Goal: Transaction & Acquisition: Download file/media

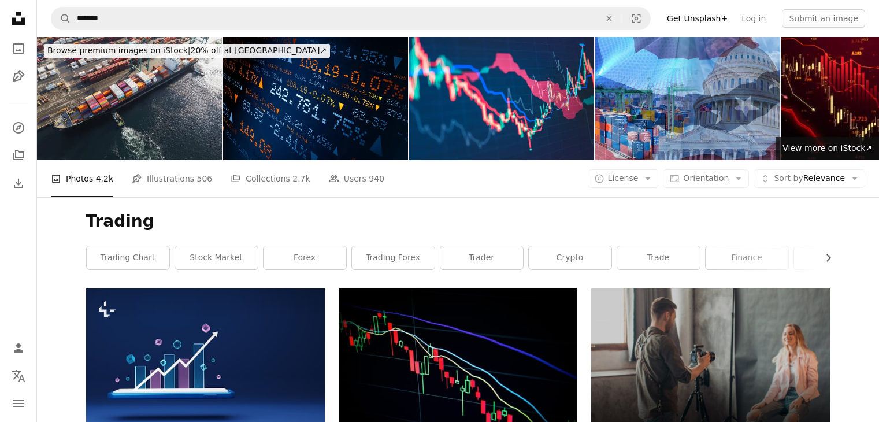
scroll to position [69, 0]
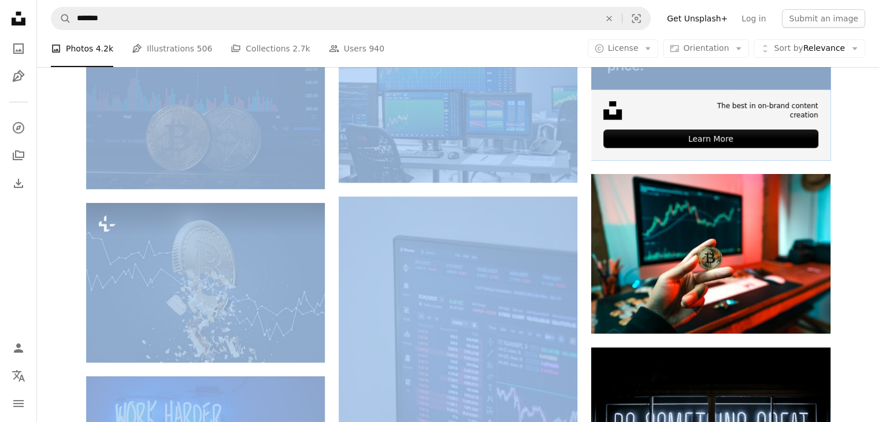
scroll to position [806, 0]
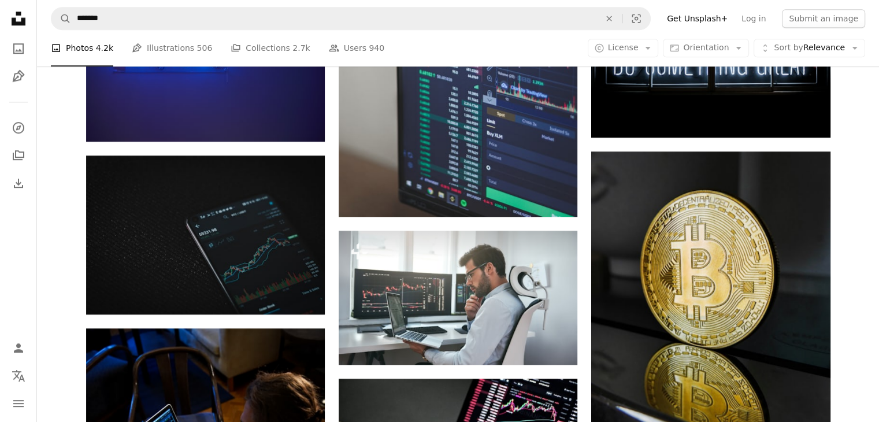
click at [864, 204] on div "Plus sign for Unsplash+ A heart A plus sign Getty Images For Unsplash+ A lock D…" at bounding box center [458, 322] width 842 height 1680
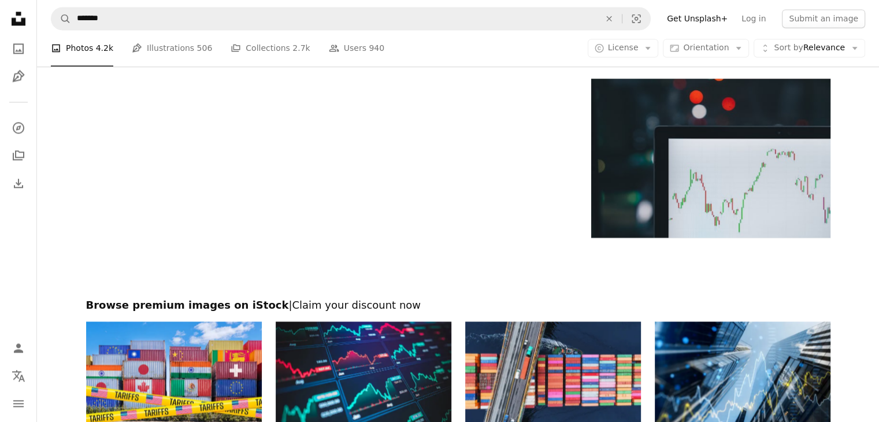
scroll to position [1738, 0]
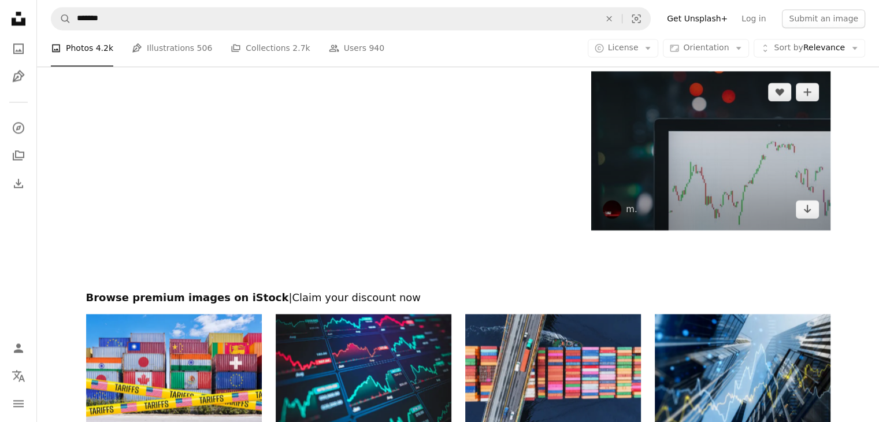
click at [724, 221] on img at bounding box center [710, 150] width 239 height 159
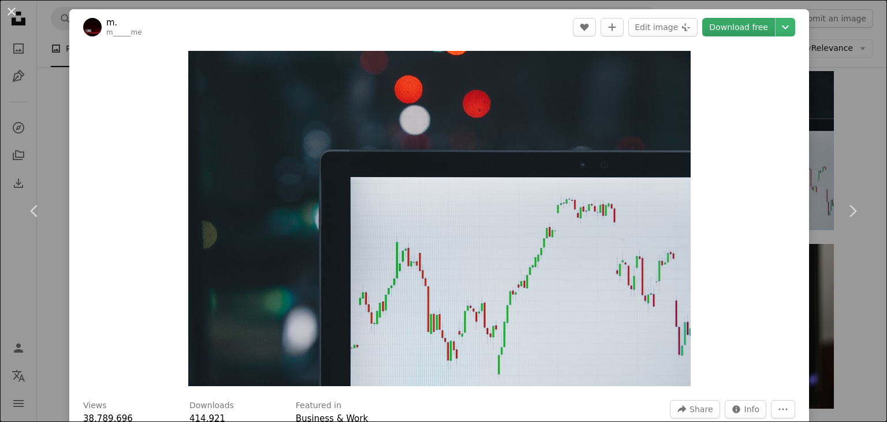
click at [735, 20] on link "Download free" at bounding box center [738, 27] width 73 height 18
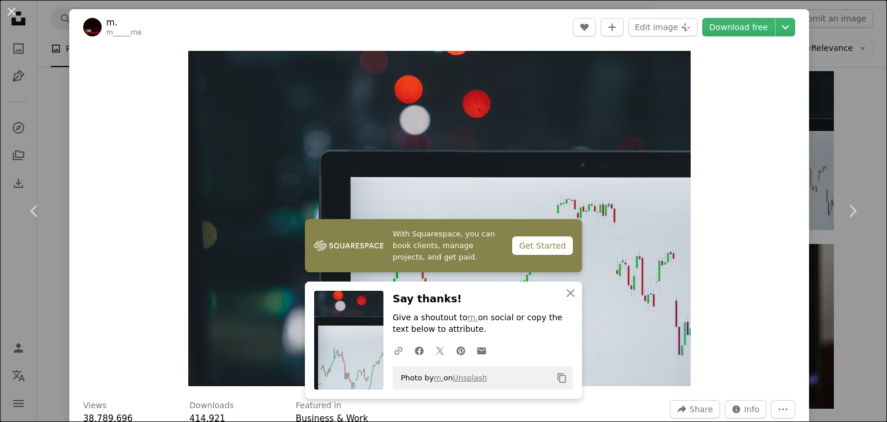
click at [861, 114] on div "An X shape Chevron left Chevron right With Squarespace, you can book clients, m…" at bounding box center [443, 211] width 887 height 422
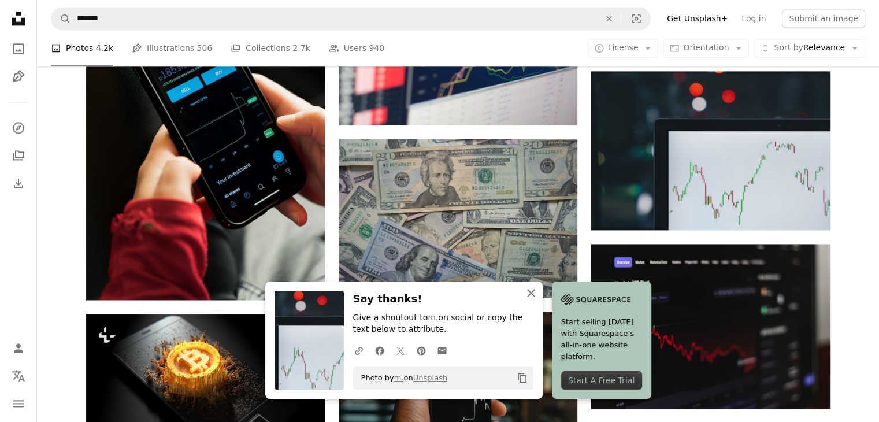
click at [531, 289] on icon "An X shape" at bounding box center [531, 293] width 14 height 14
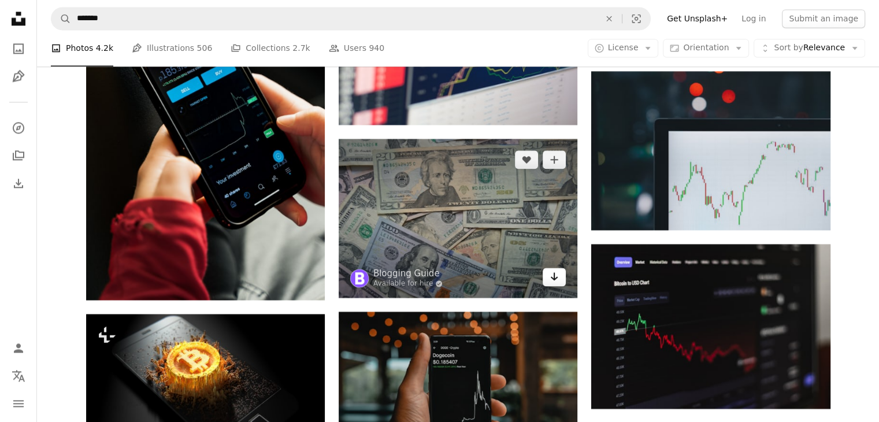
click at [551, 276] on icon "Arrow pointing down" at bounding box center [553, 276] width 9 height 14
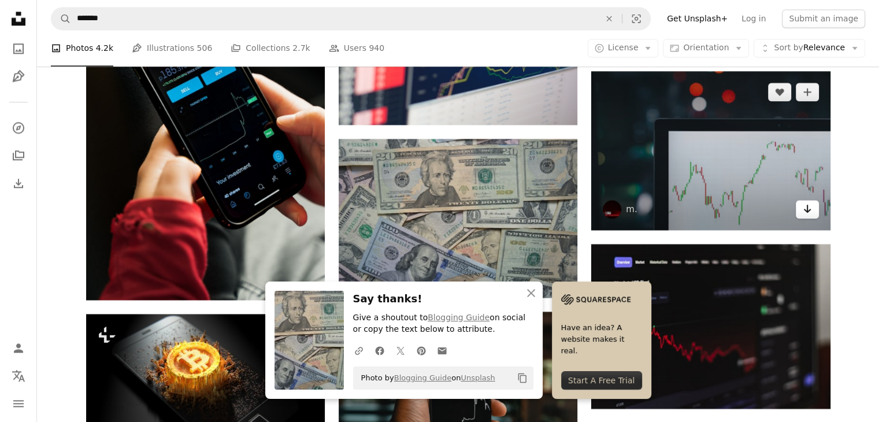
click at [806, 211] on icon "Arrow pointing down" at bounding box center [806, 209] width 9 height 14
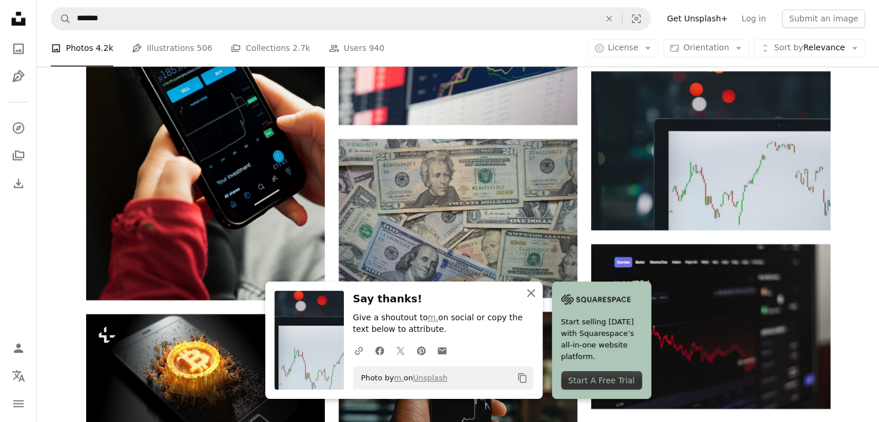
click at [528, 286] on icon "An X shape" at bounding box center [531, 293] width 14 height 14
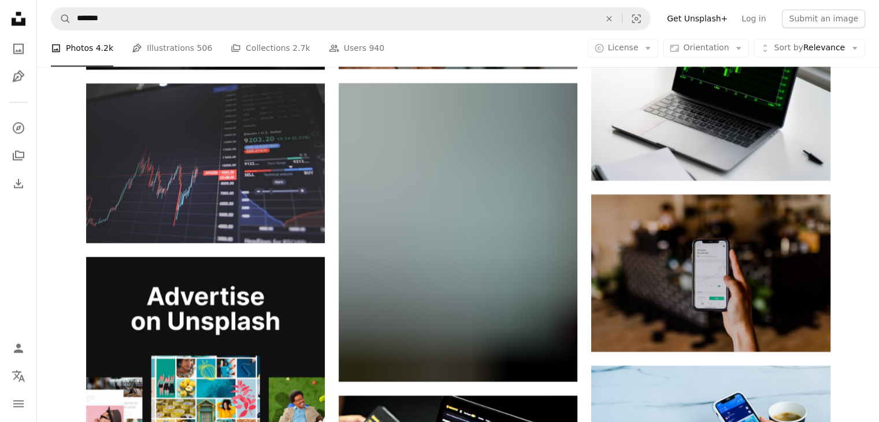
scroll to position [2162, 0]
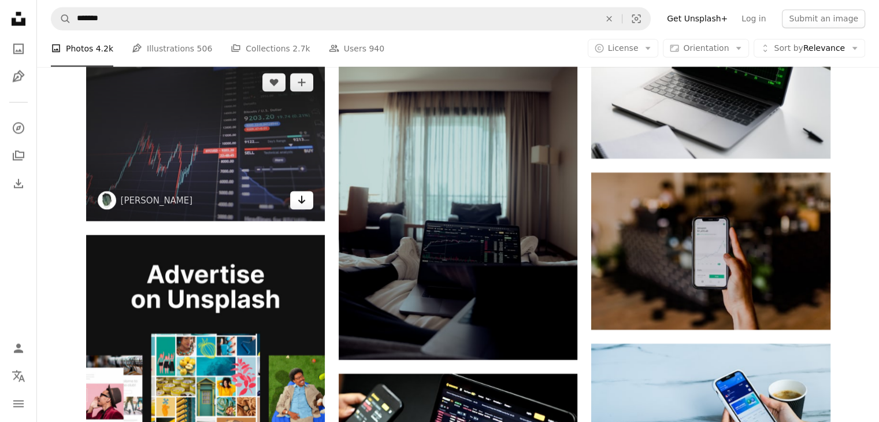
click at [299, 208] on link "Arrow pointing down" at bounding box center [301, 200] width 23 height 18
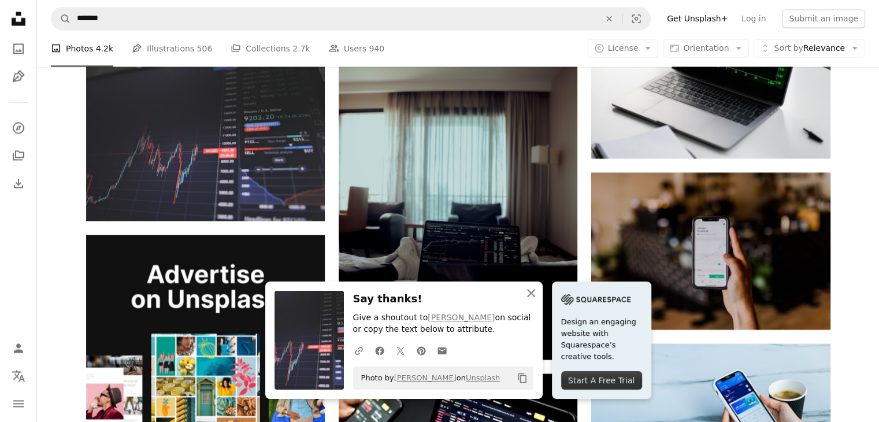
click at [534, 294] on icon "An X shape" at bounding box center [531, 293] width 14 height 14
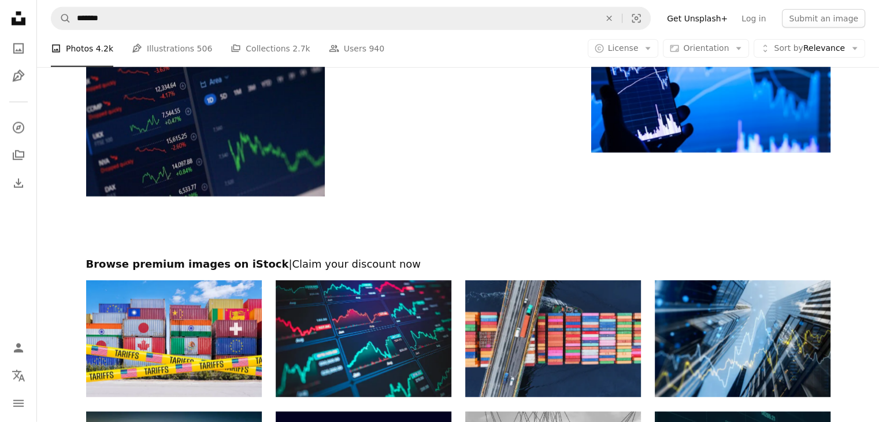
scroll to position [3094, 0]
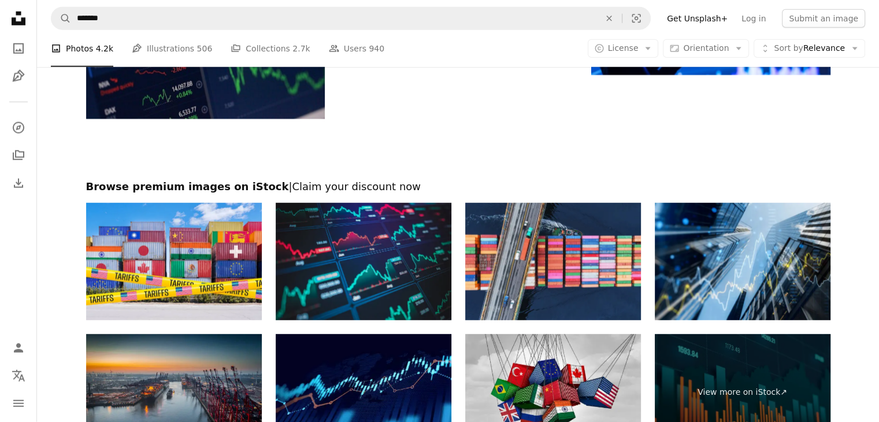
click at [401, 296] on img at bounding box center [364, 261] width 176 height 117
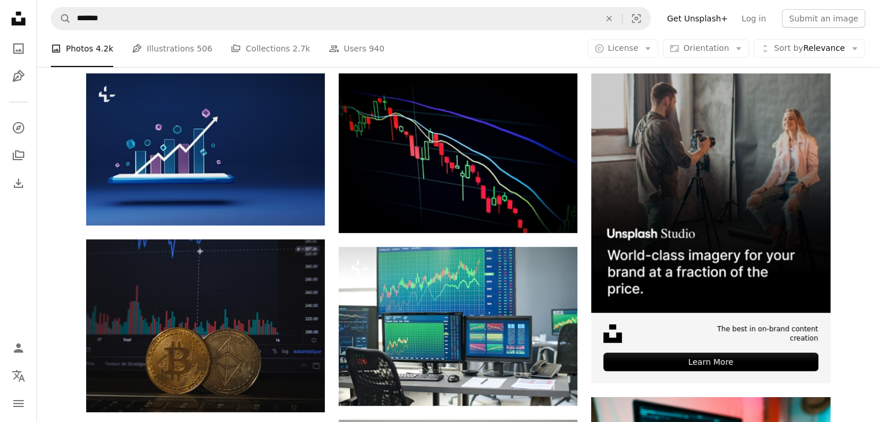
scroll to position [176, 0]
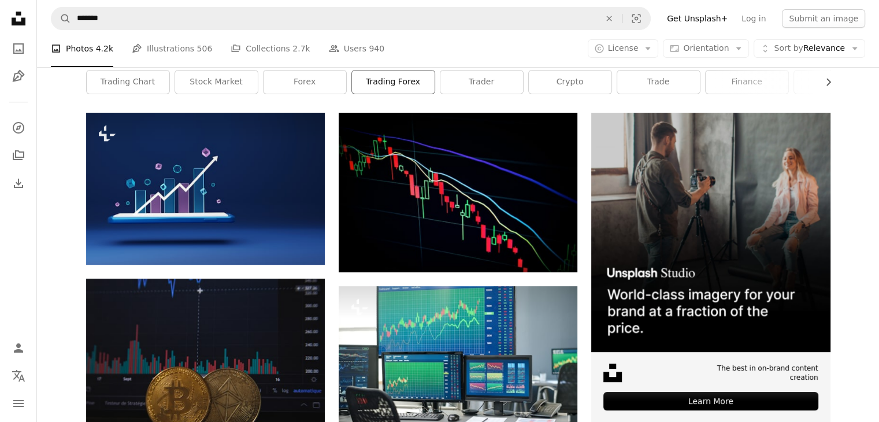
click at [371, 73] on link "trading forex" at bounding box center [393, 81] width 83 height 23
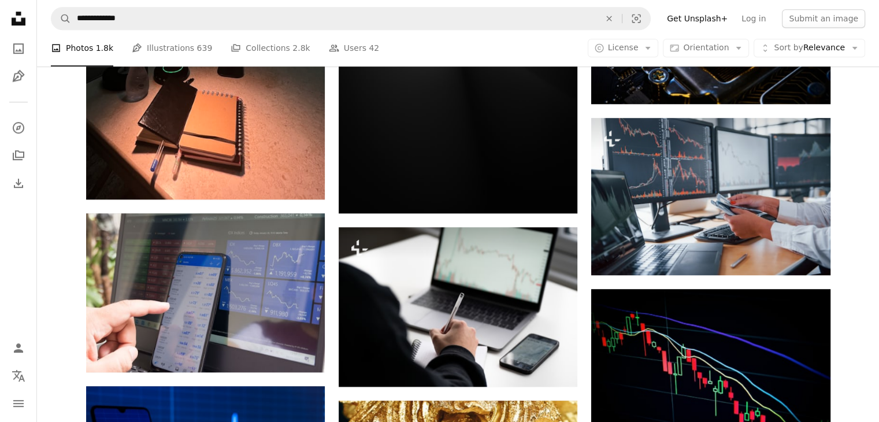
scroll to position [923, 0]
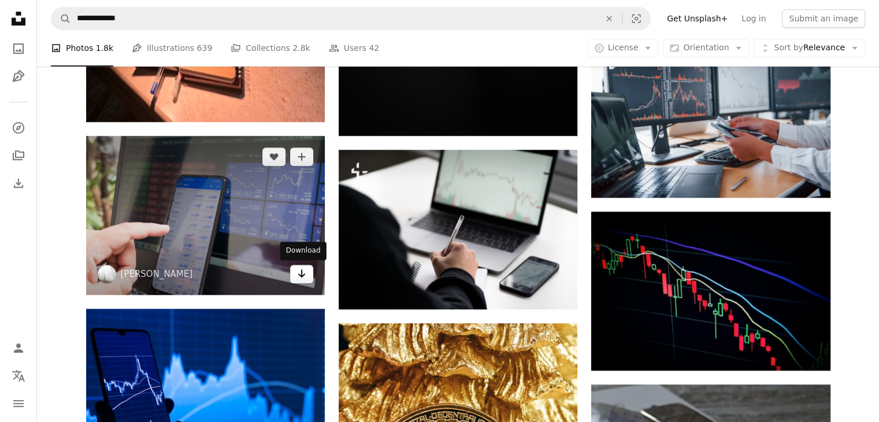
click at [307, 276] on link "Arrow pointing down" at bounding box center [301, 274] width 23 height 18
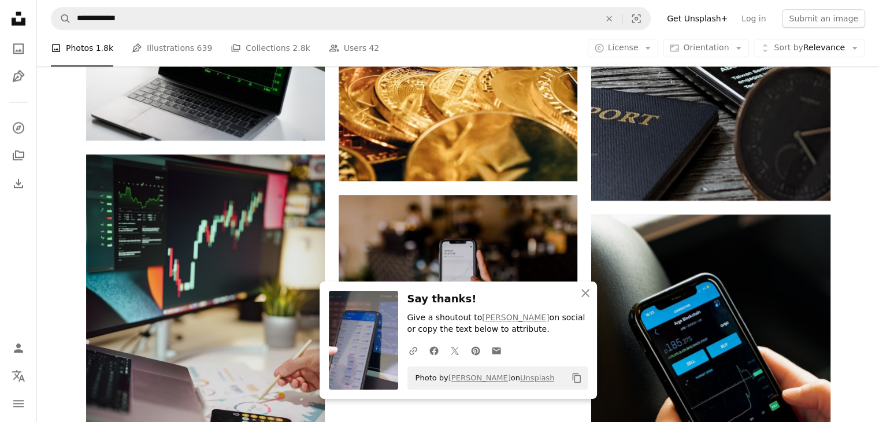
scroll to position [1455, 0]
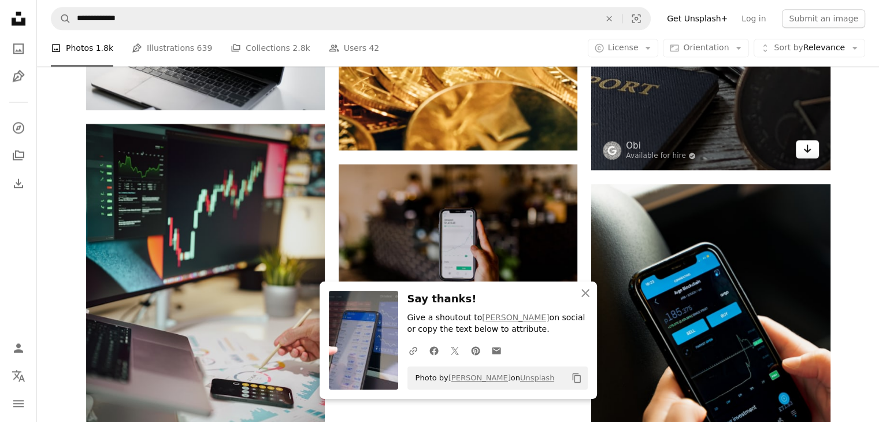
click at [812, 151] on link "Arrow pointing down" at bounding box center [806, 149] width 23 height 18
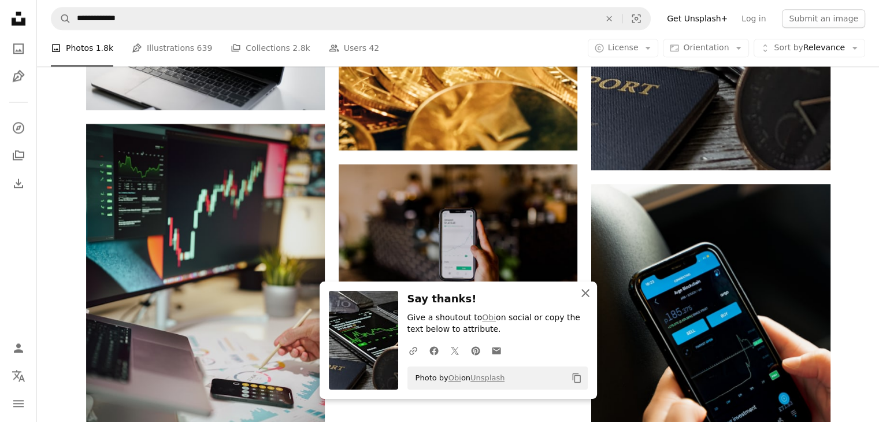
click at [585, 291] on icon "An X shape" at bounding box center [585, 293] width 14 height 14
